Goal: Task Accomplishment & Management: Manage account settings

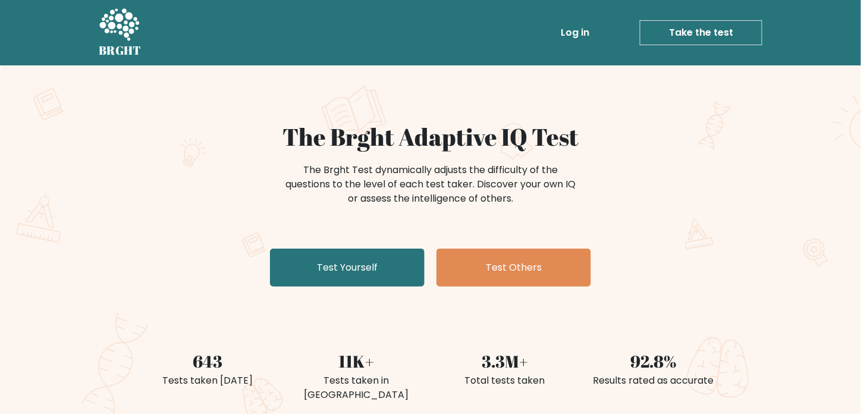
click at [571, 32] on link "Log in" at bounding box center [575, 33] width 38 height 24
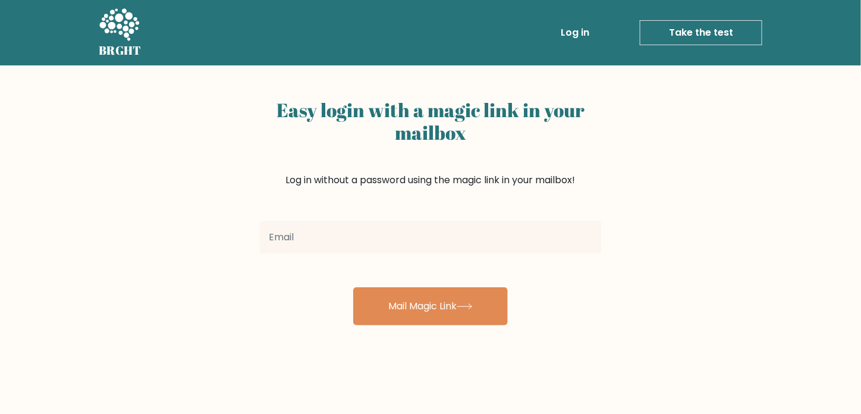
click at [462, 249] on input "email" at bounding box center [430, 237] width 343 height 33
type input "gfsalandraGMAIL@com"
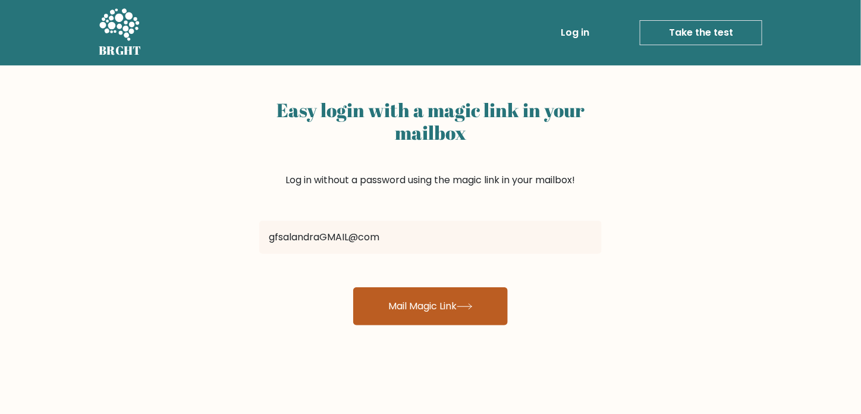
click at [394, 306] on button "Mail Magic Link" at bounding box center [430, 306] width 155 height 38
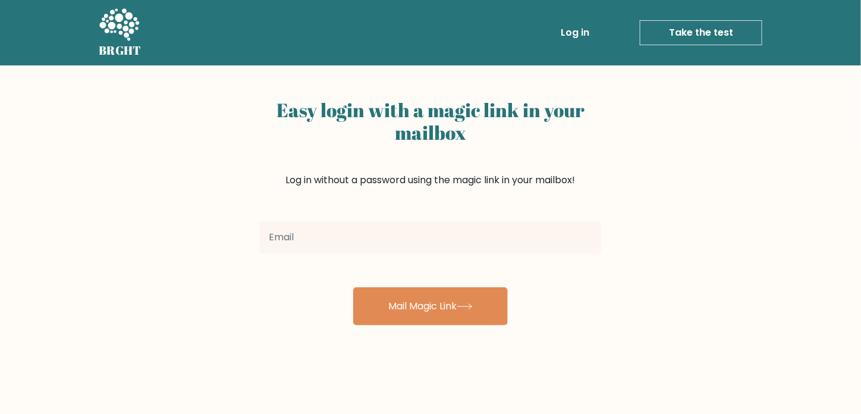
click at [371, 236] on input "email" at bounding box center [430, 237] width 343 height 33
type input "gfsalandra@gmail.com"
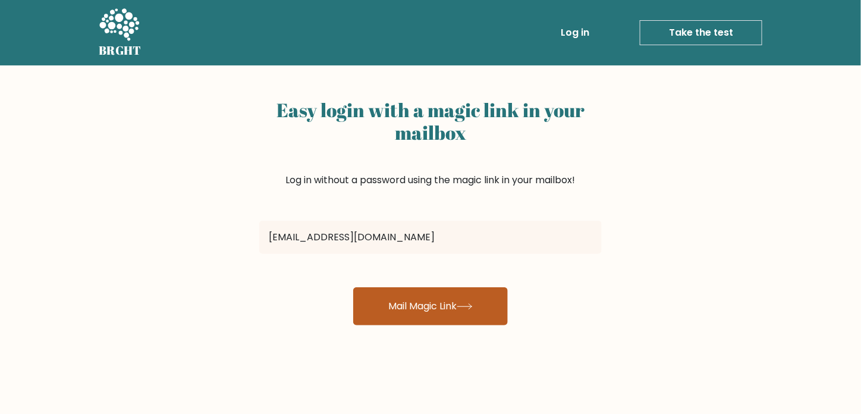
click at [473, 305] on icon at bounding box center [465, 306] width 16 height 7
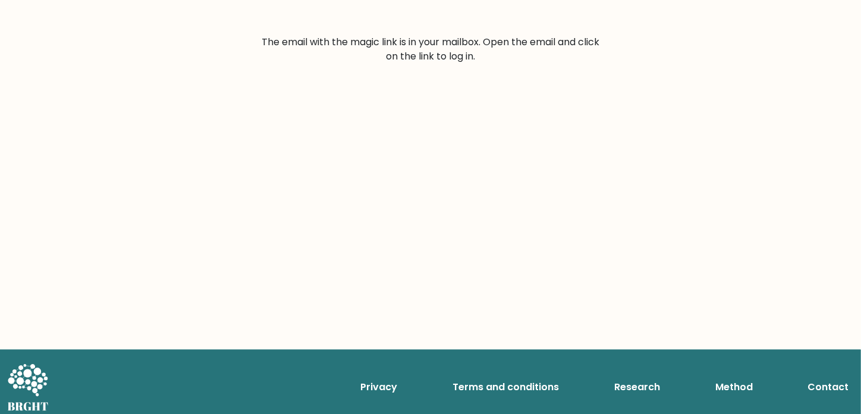
scroll to position [175, 0]
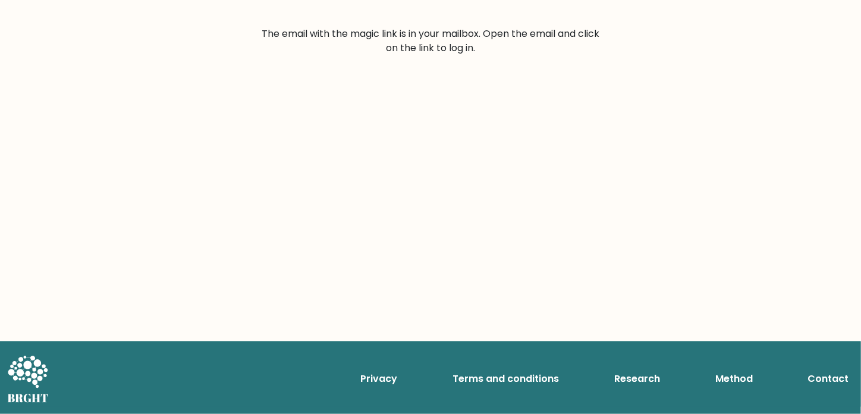
click at [29, 368] on icon at bounding box center [28, 372] width 40 height 32
